Goal: Task Accomplishment & Management: Manage account settings

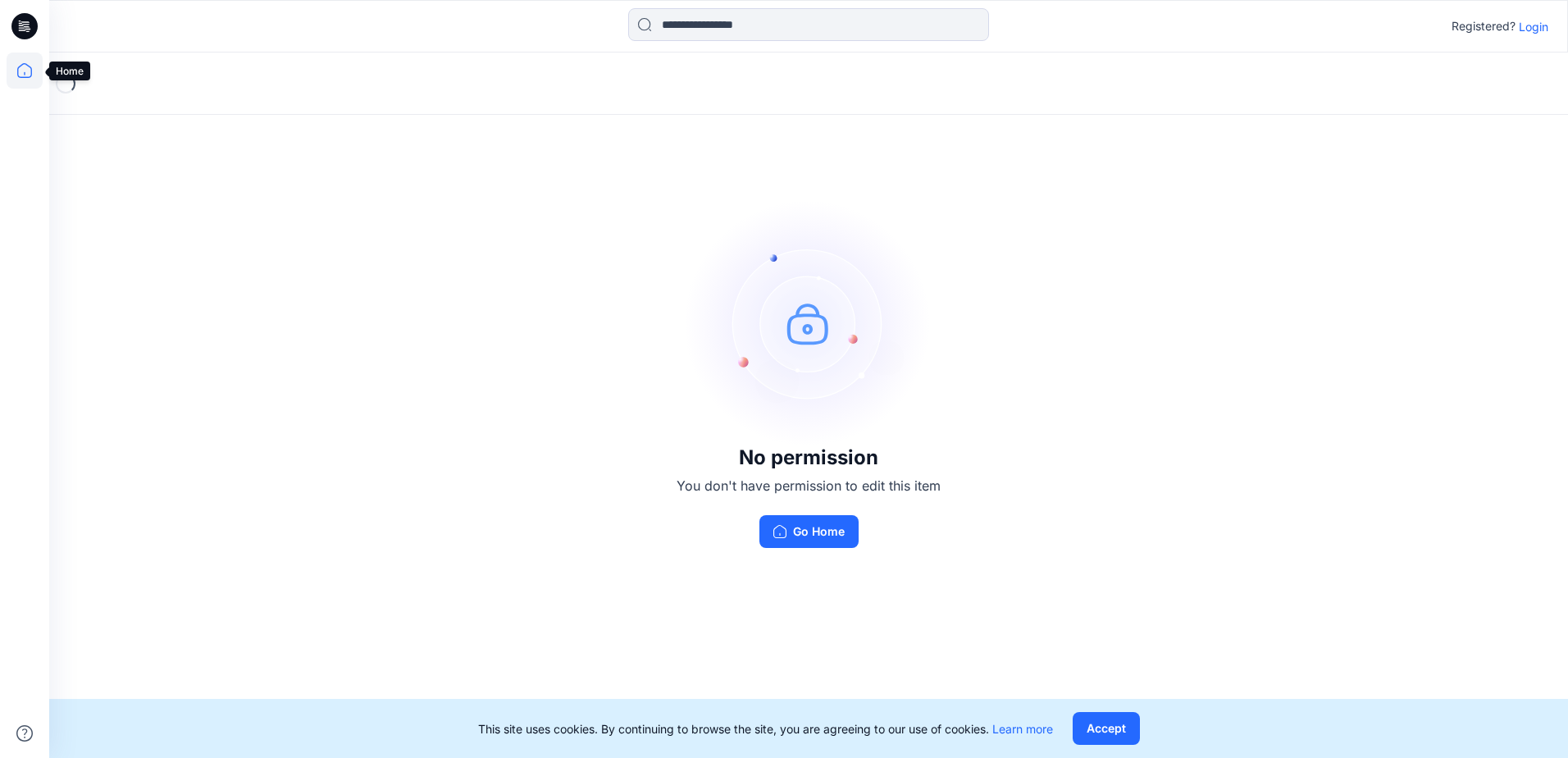
click at [26, 69] on icon at bounding box center [24, 71] width 36 height 36
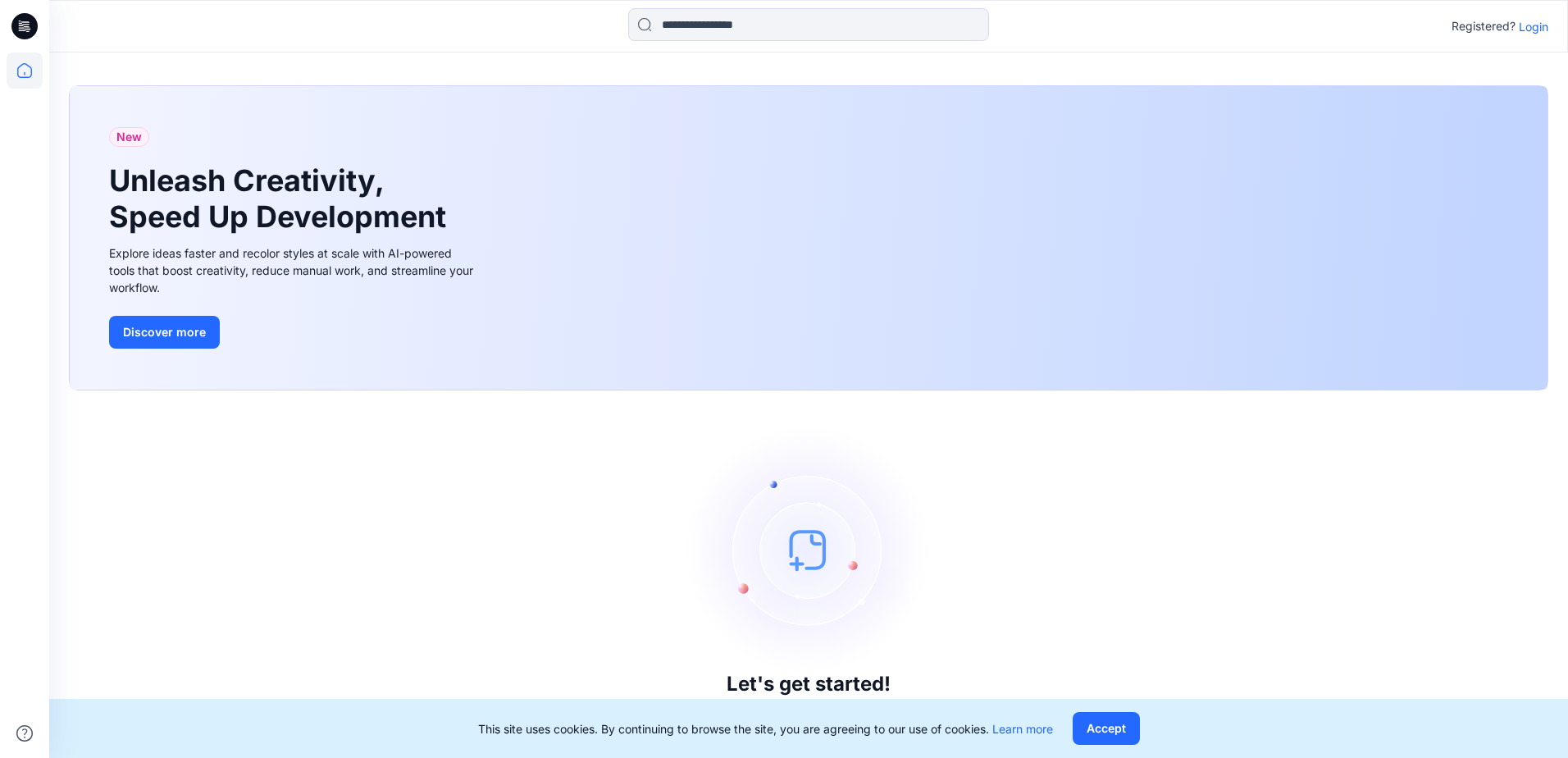
click at [22, 34] on icon at bounding box center [24, 25] width 26 height 26
click at [21, 34] on icon at bounding box center [24, 25] width 26 height 26
click at [1111, 727] on button "Accept" at bounding box center [1106, 728] width 67 height 33
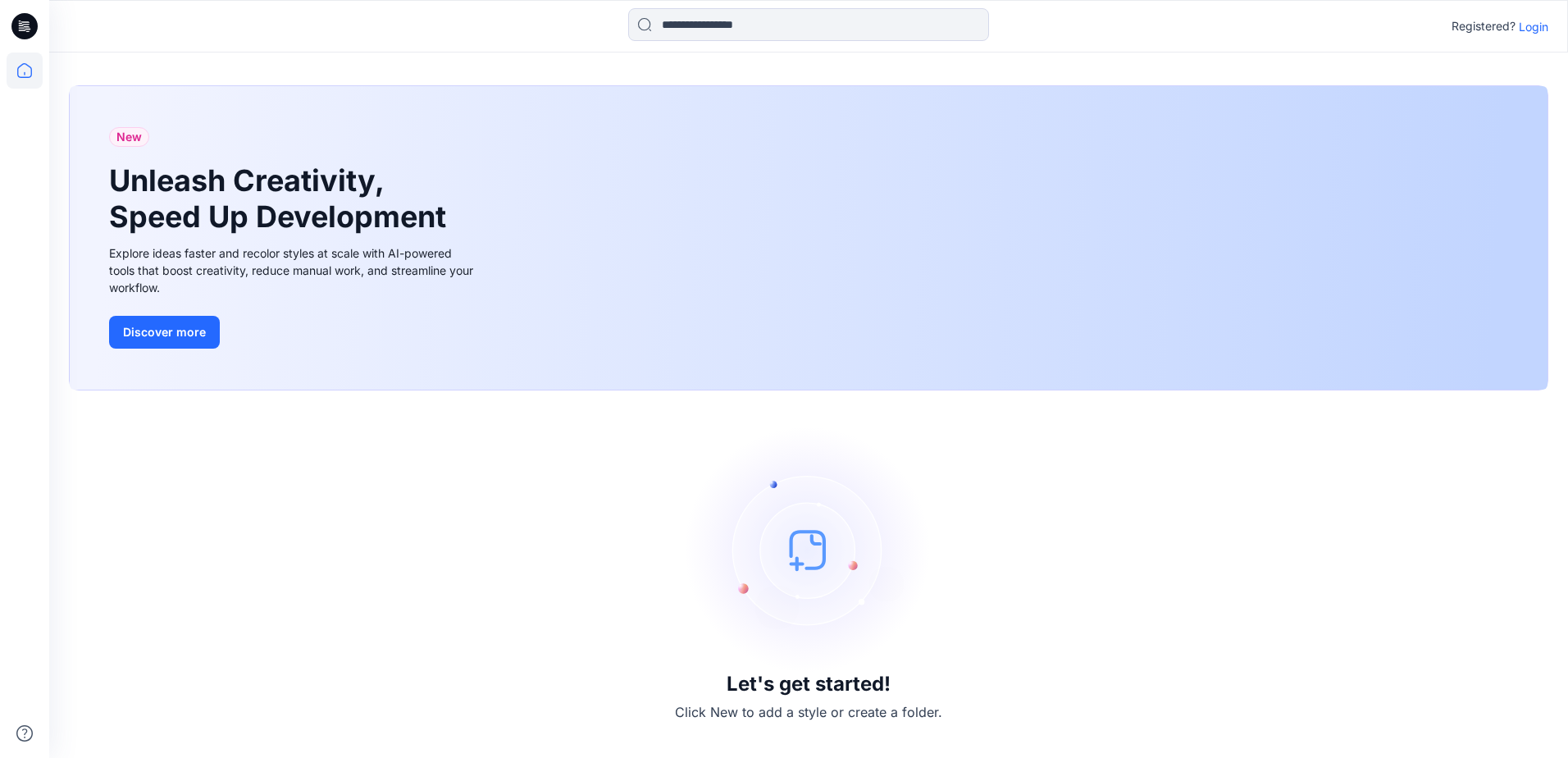
click at [24, 15] on icon at bounding box center [24, 25] width 26 height 26
drag, startPoint x: 1363, startPoint y: 1, endPoint x: 974, endPoint y: 396, distance: 554.4
click at [948, 452] on div "Let's get started! Click New to add a style or create a folder." at bounding box center [809, 574] width 1480 height 328
click at [1536, 22] on p "Login" at bounding box center [1534, 26] width 30 height 17
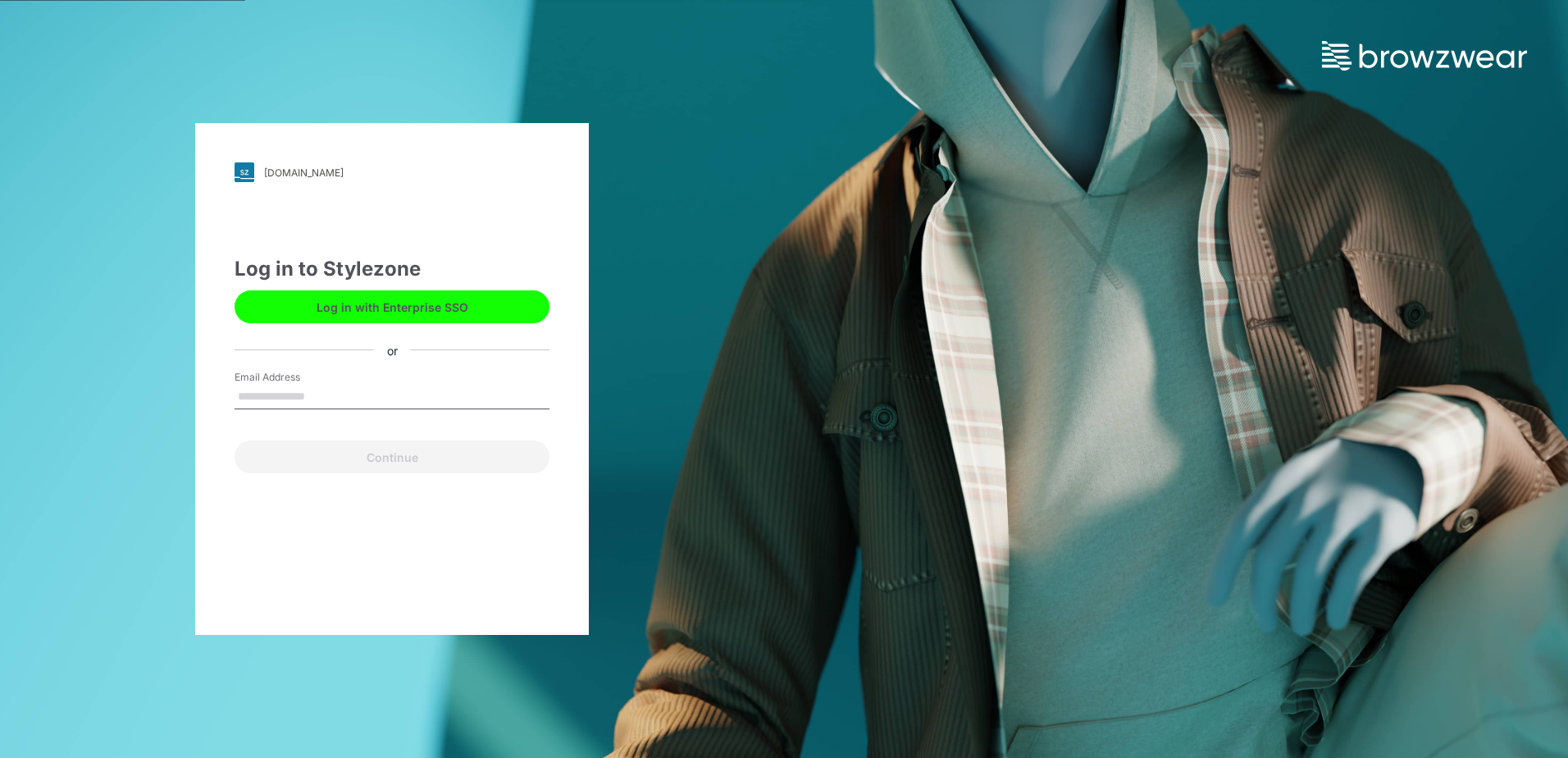
click at [346, 391] on input "Email Address" at bounding box center [392, 396] width 315 height 24
type input "**********"
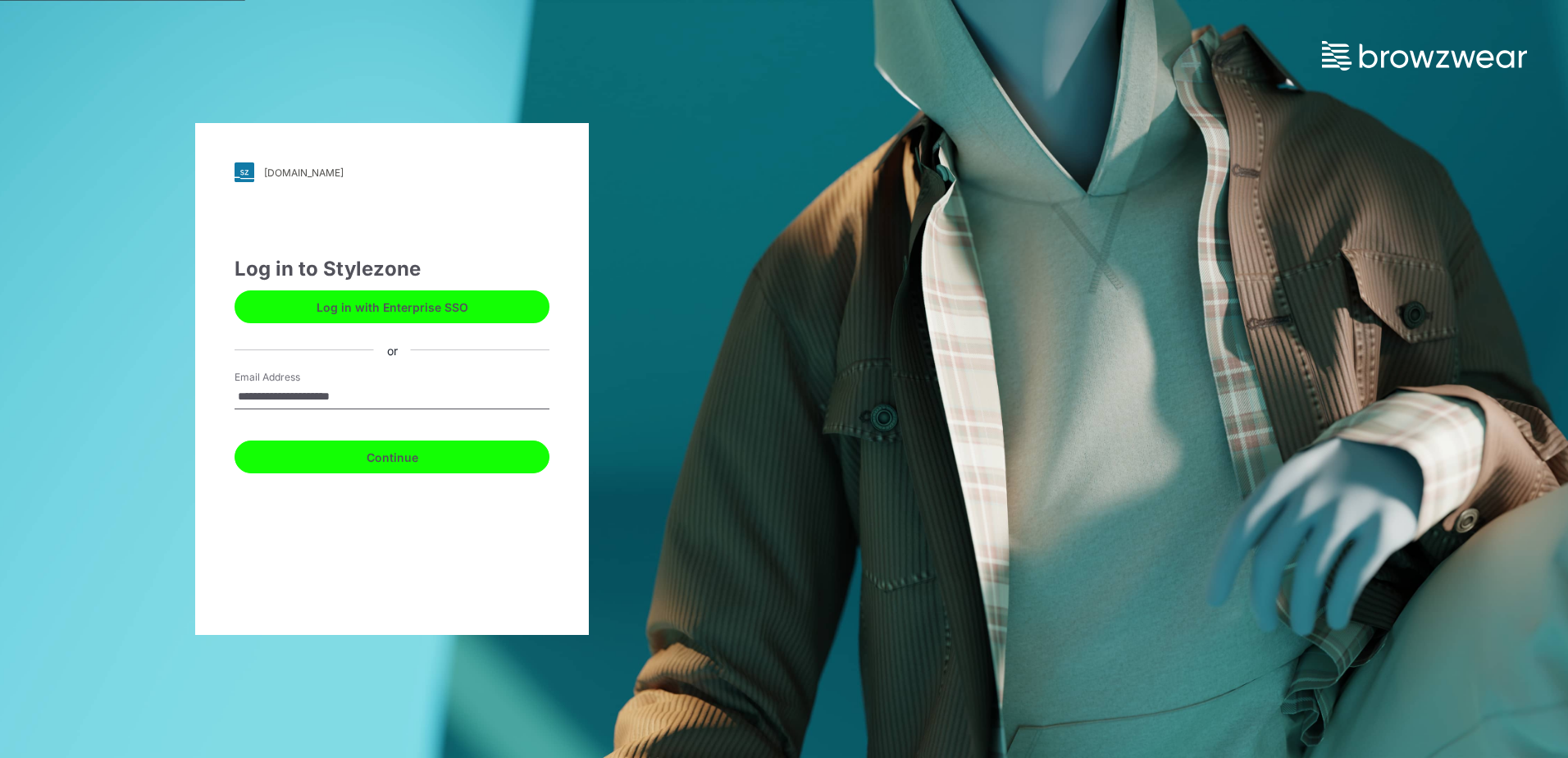
click at [330, 459] on button "Continue" at bounding box center [392, 457] width 315 height 33
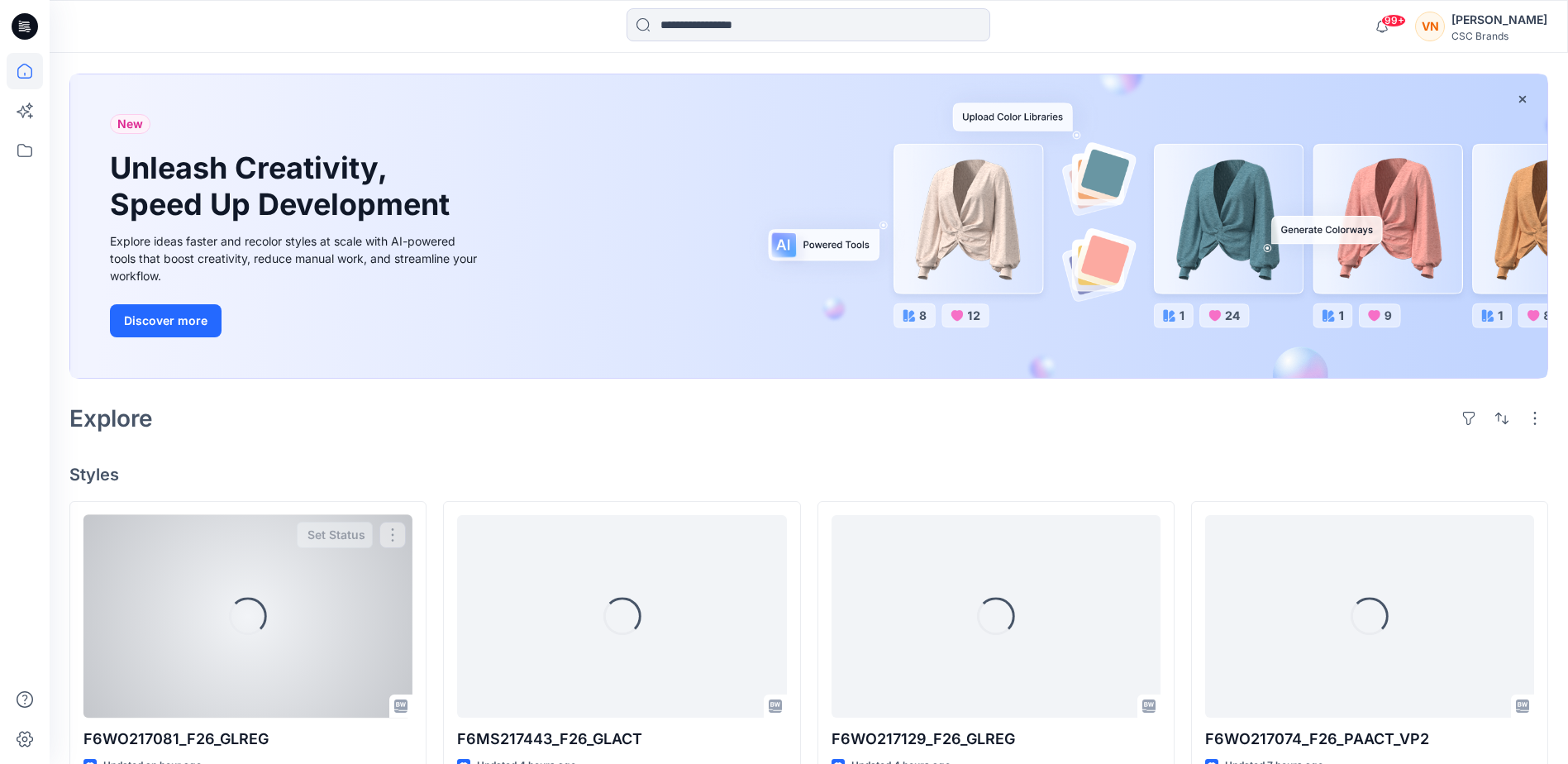
scroll to position [248, 0]
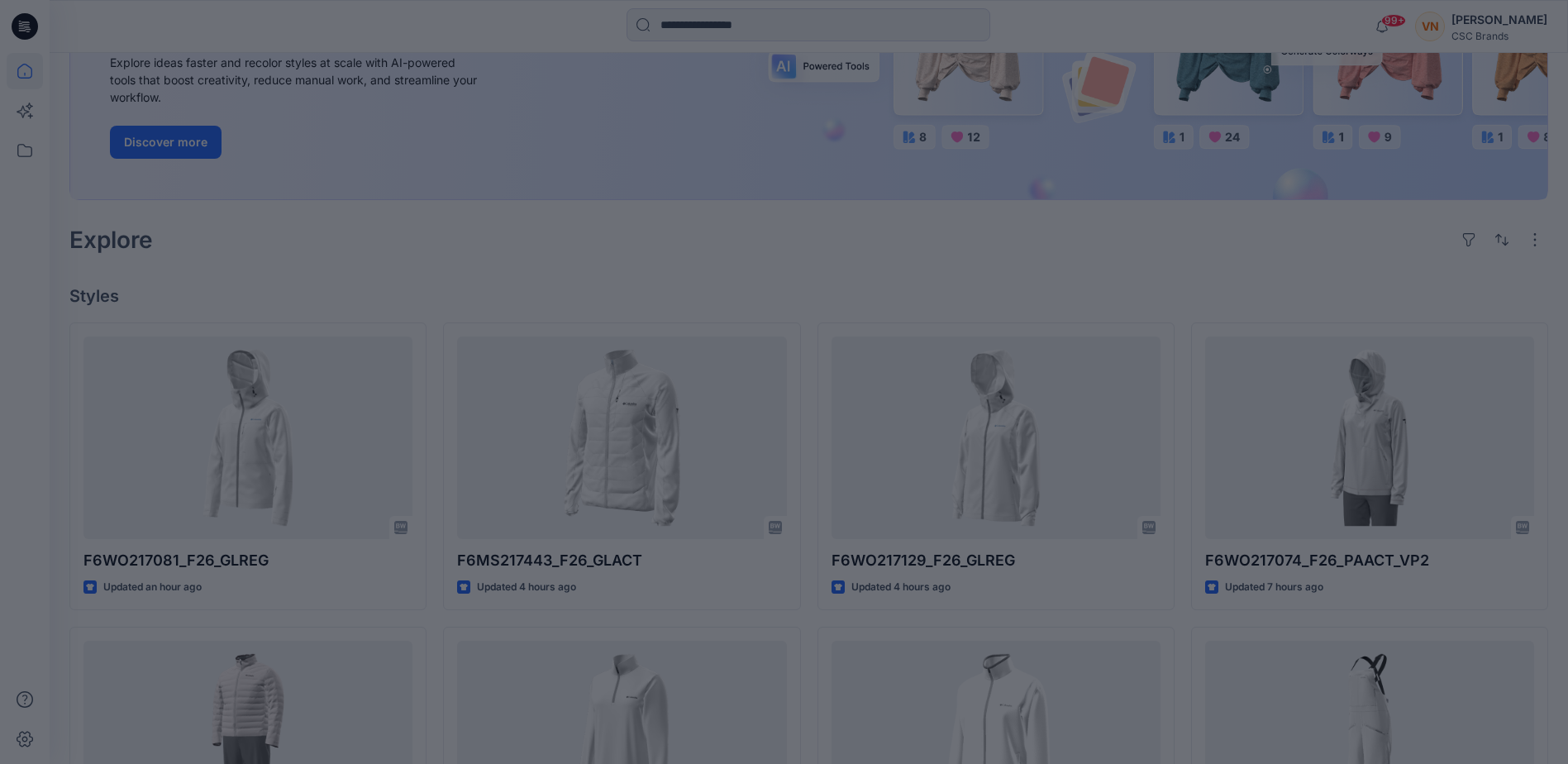
click at [381, 283] on div at bounding box center [784, 382] width 1568 height 764
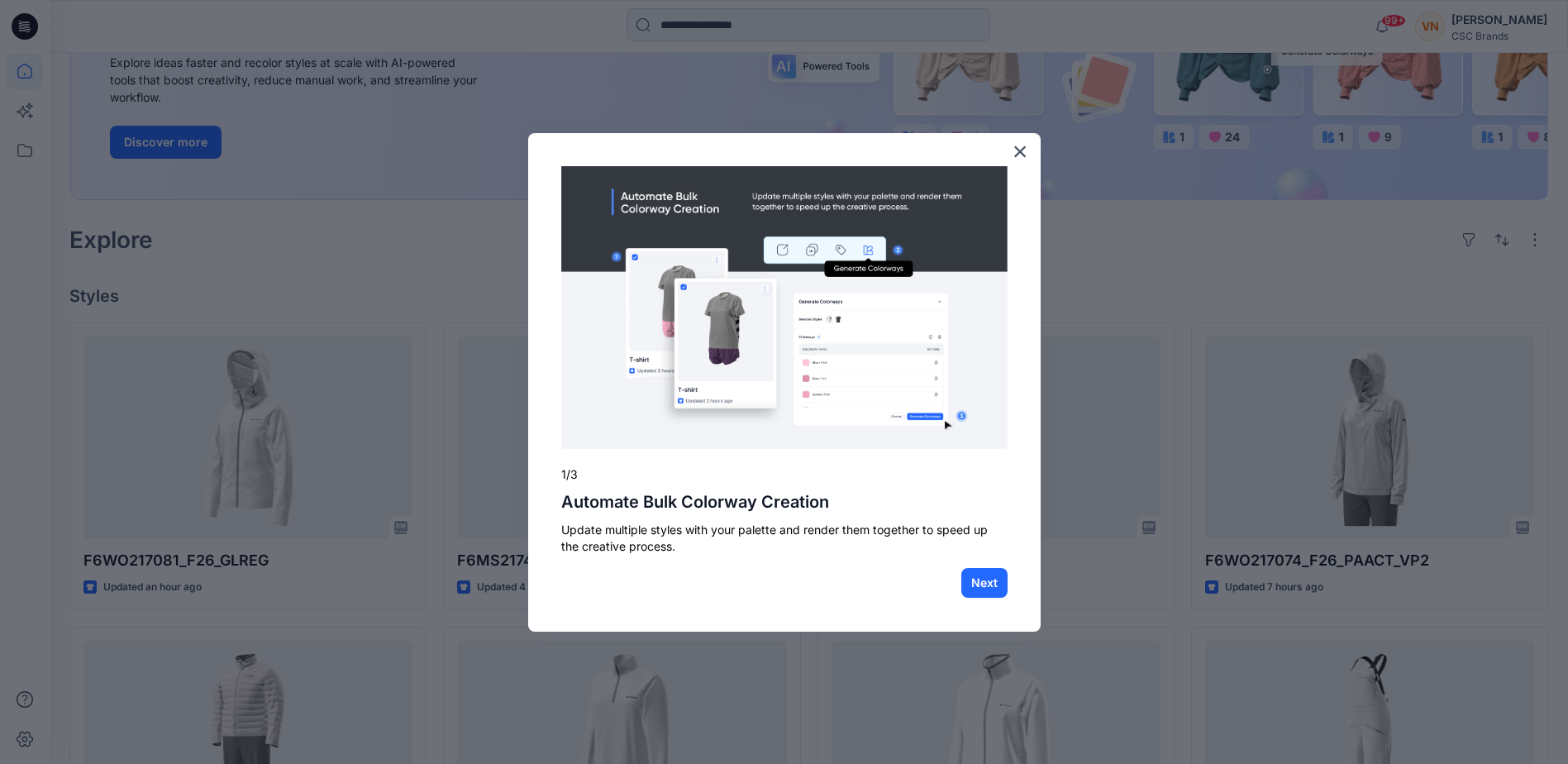
click at [1030, 153] on div "× 1/3 Automate Bulk Colorway Creation Update multiple styles with your palette …" at bounding box center [784, 383] width 513 height 499
click at [1024, 153] on button "×" at bounding box center [1020, 151] width 16 height 27
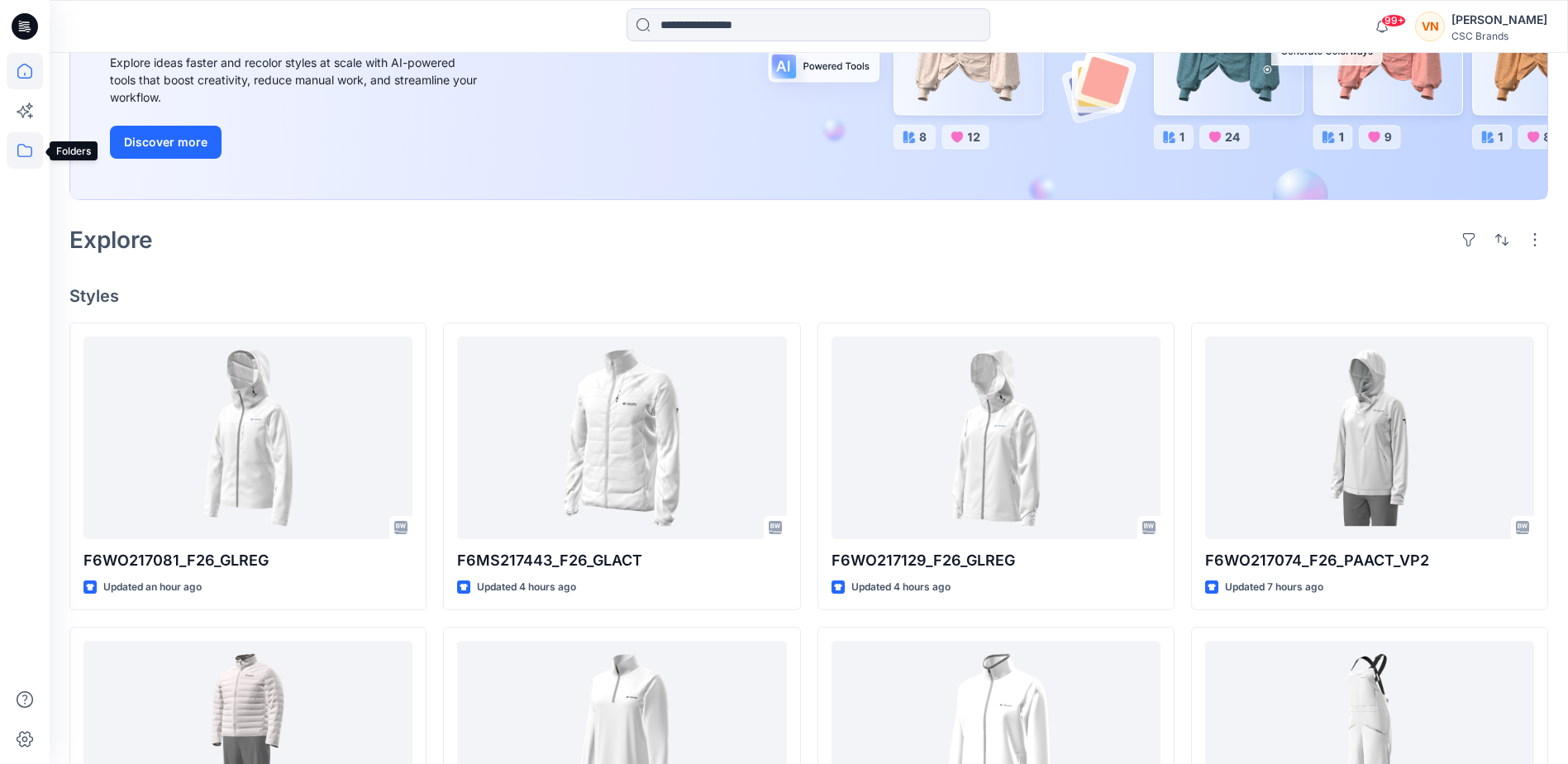
click at [29, 154] on icon at bounding box center [25, 151] width 37 height 37
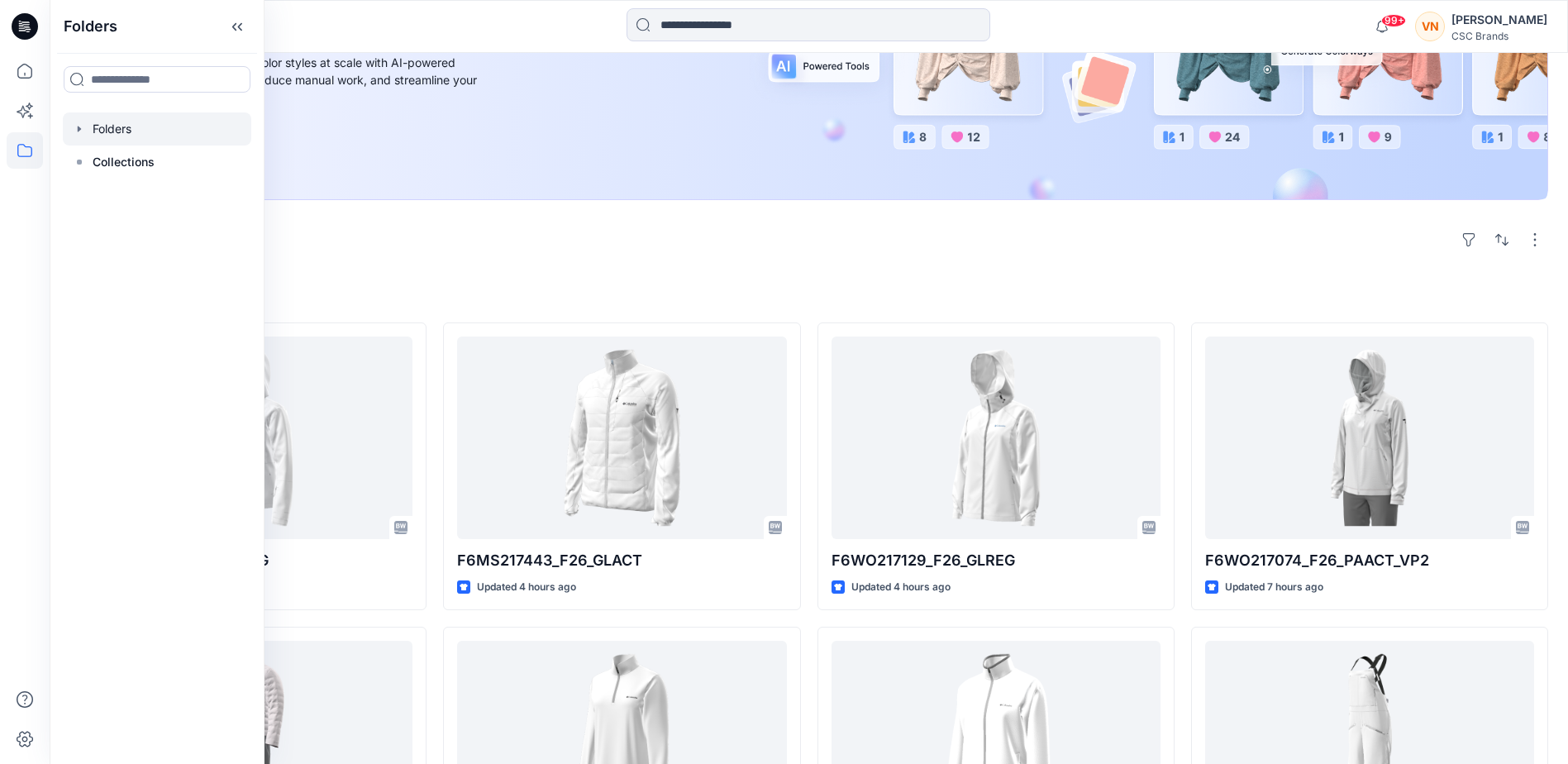
click at [80, 125] on icon "button" at bounding box center [79, 129] width 13 height 13
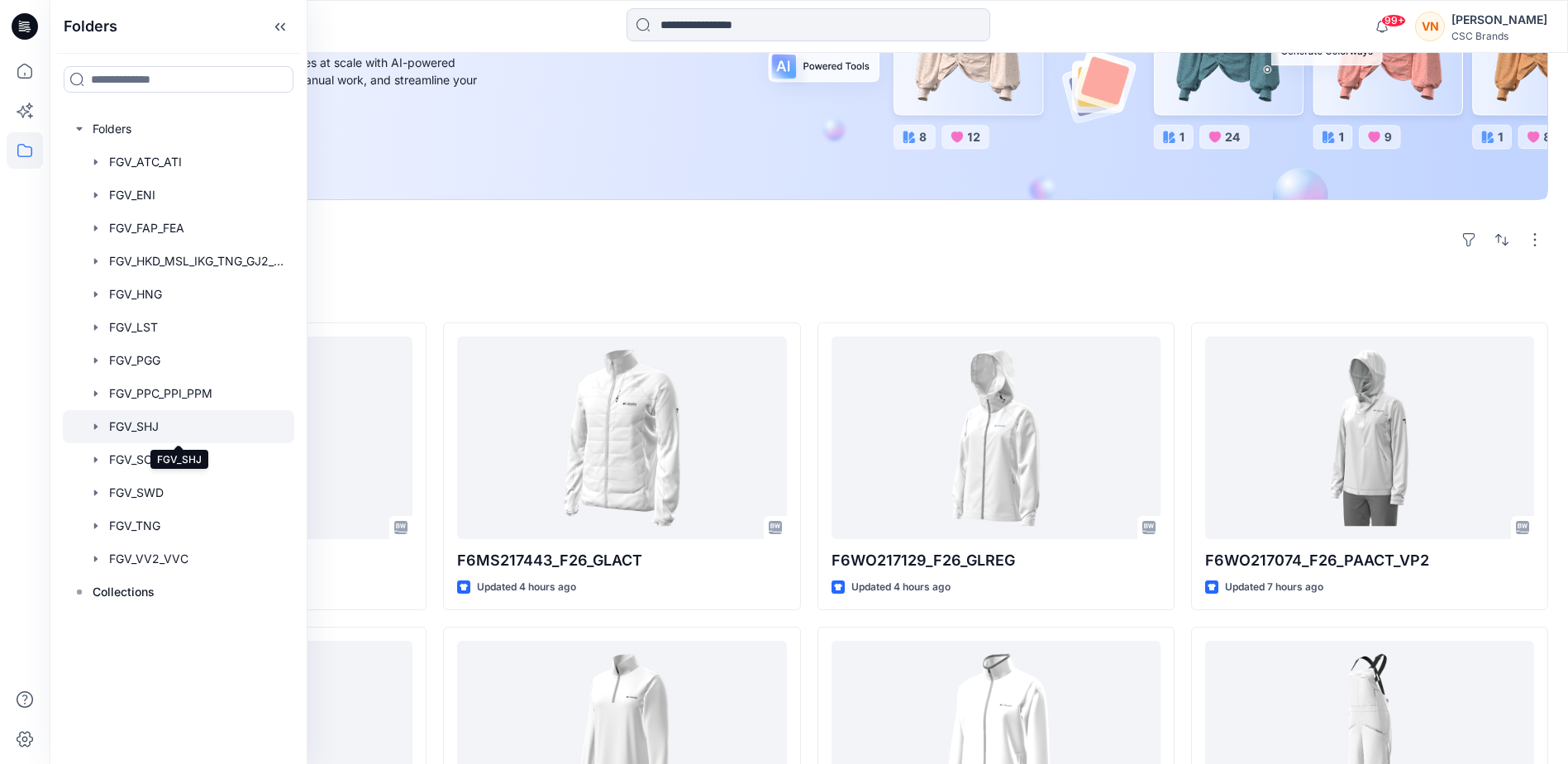
click at [159, 433] on div at bounding box center [178, 427] width 231 height 33
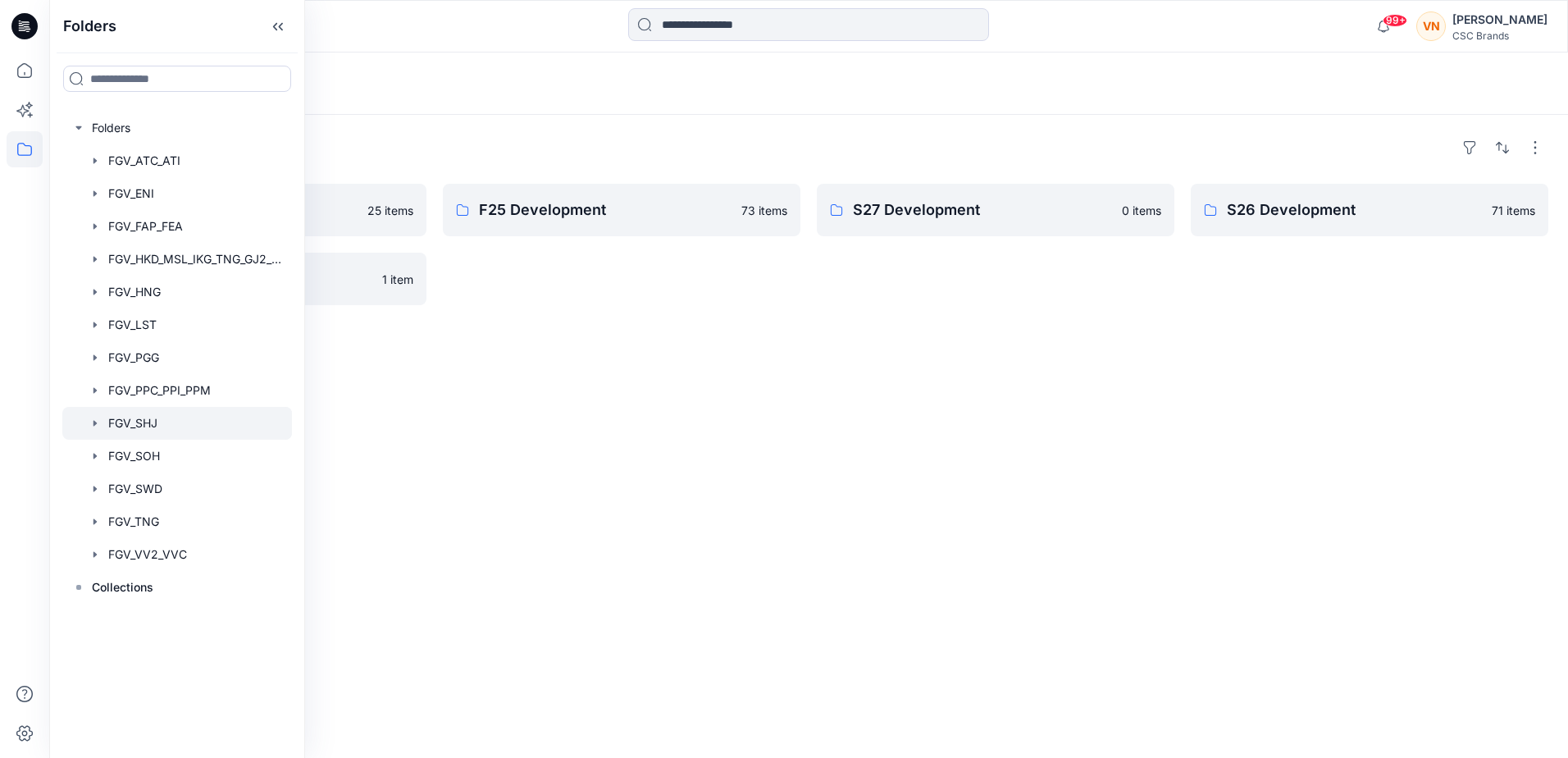
click at [469, 391] on div "Folders F26 Development 25 items S25 Development 1 item F25 Development 73 item…" at bounding box center [808, 436] width 1519 height 643
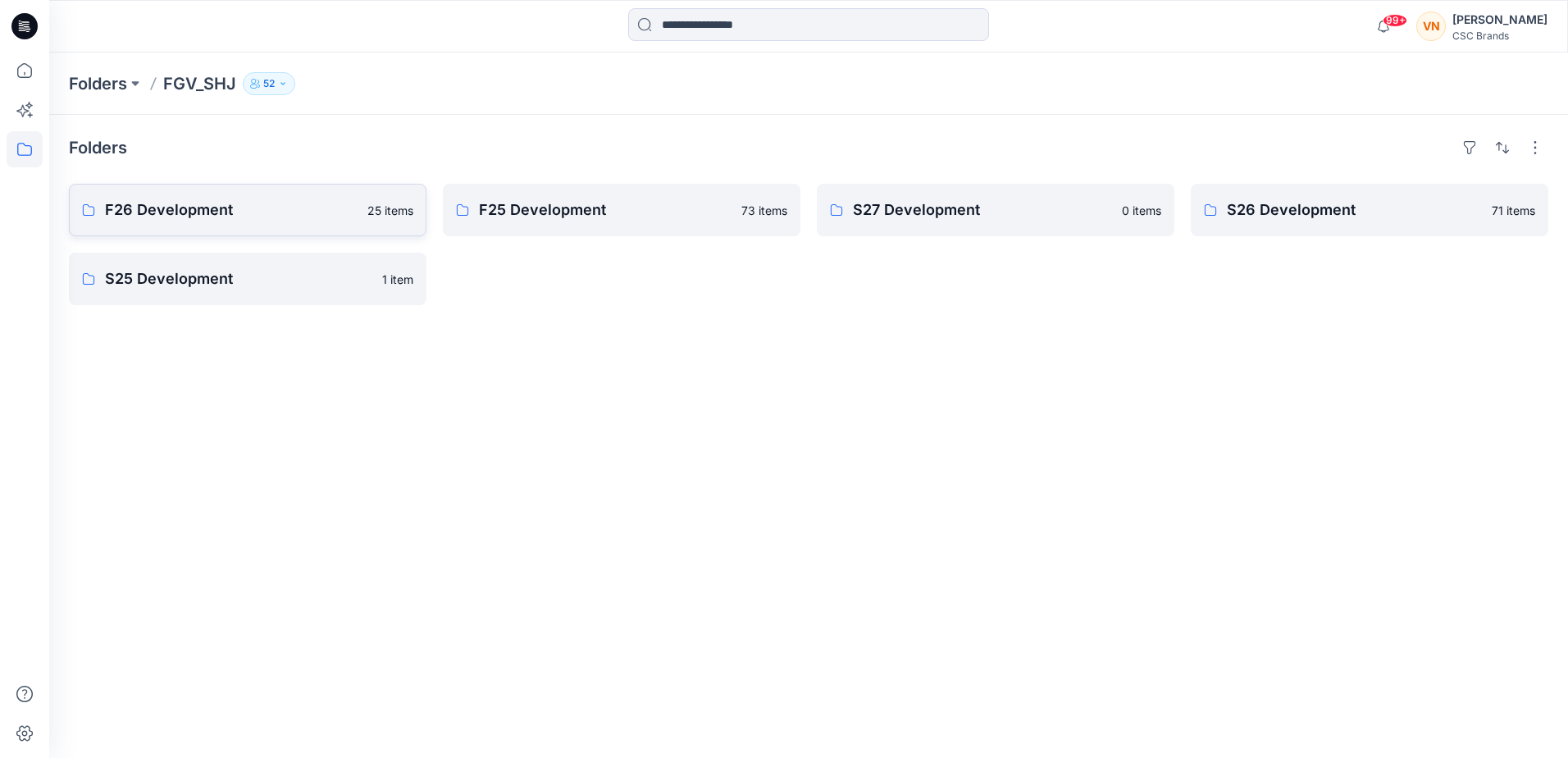
click at [296, 210] on p "F26 Development" at bounding box center [231, 209] width 253 height 23
